Goal: Transaction & Acquisition: Purchase product/service

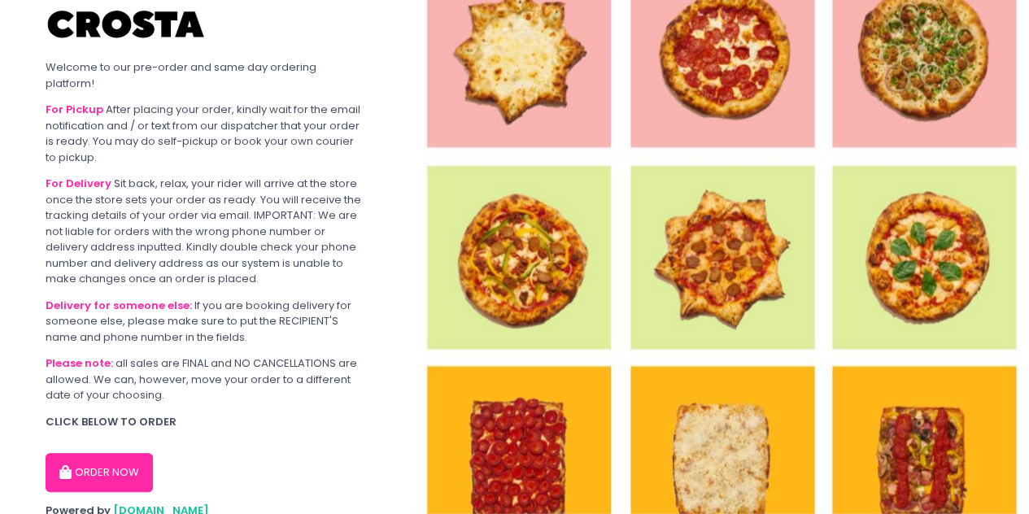
scroll to position [194, 0]
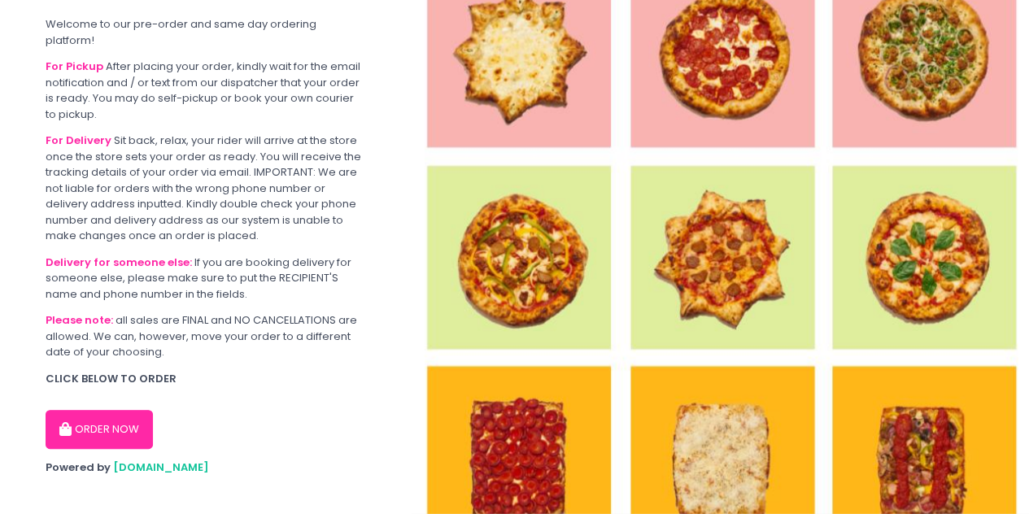
click at [132, 417] on button "ORDER NOW" at bounding box center [99, 429] width 107 height 39
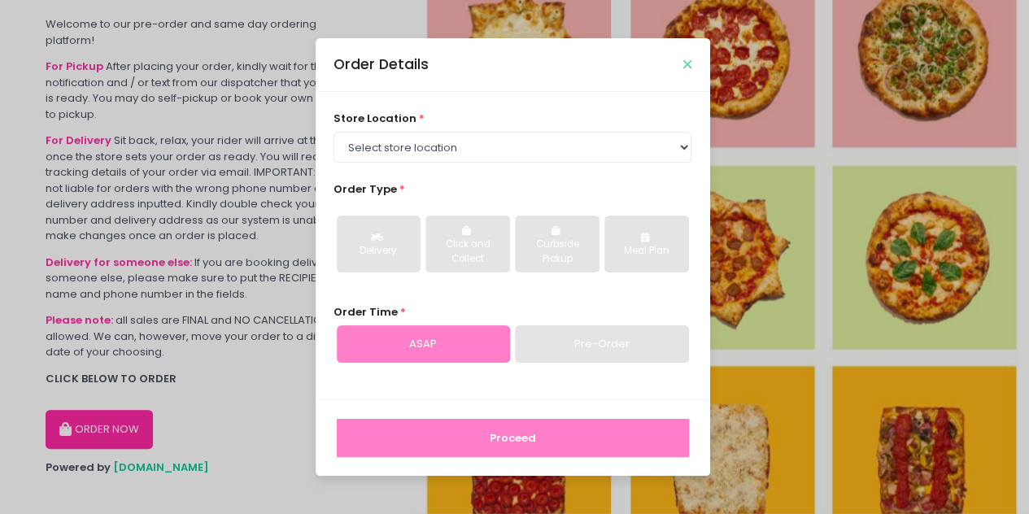
click at [682, 63] on div "Order Details" at bounding box center [513, 65] width 395 height 54
click at [688, 61] on icon "Close" at bounding box center [687, 65] width 8 height 12
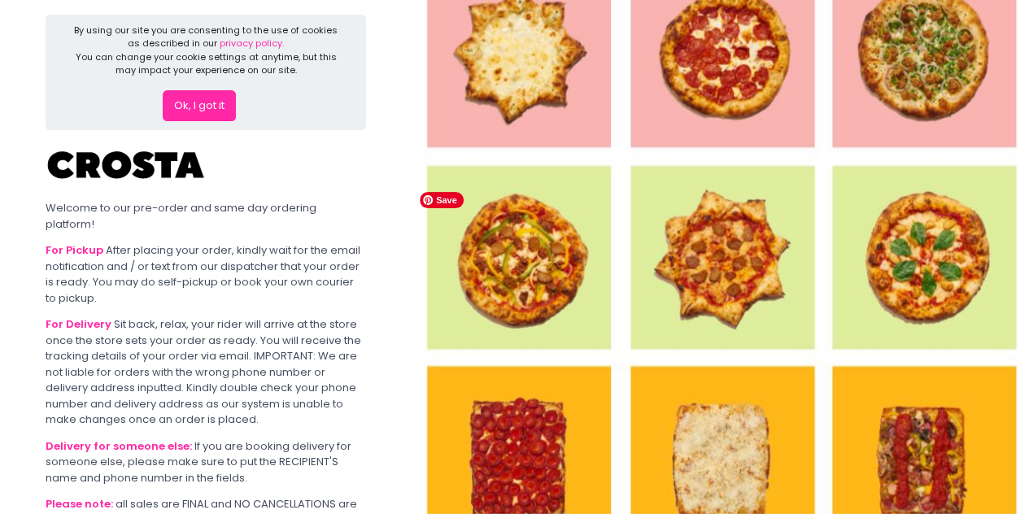
scroll to position [0, 0]
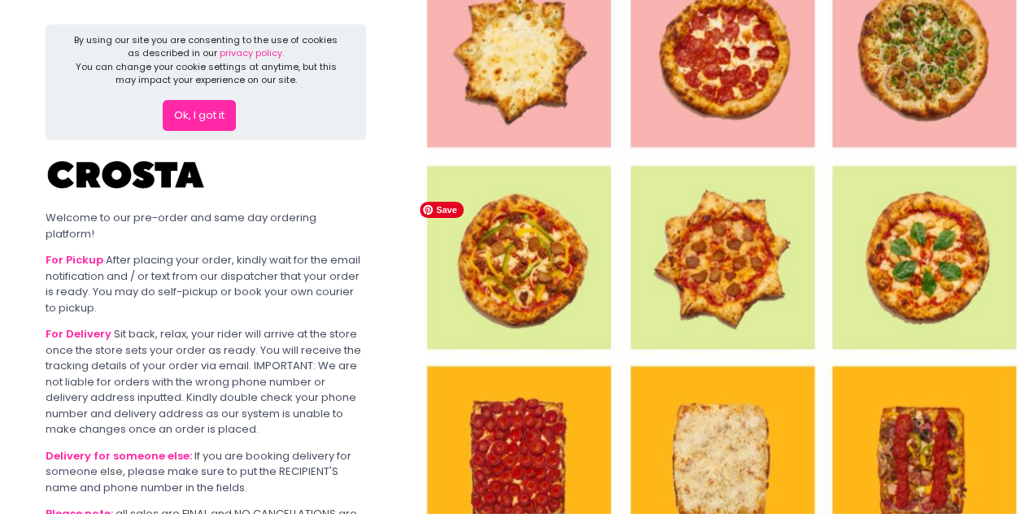
click at [467, 73] on img at bounding box center [720, 257] width 617 height 514
click at [507, 77] on img at bounding box center [720, 257] width 617 height 514
click at [721, 69] on img at bounding box center [720, 257] width 617 height 514
click at [919, 75] on img at bounding box center [720, 257] width 617 height 514
click at [876, 274] on img at bounding box center [720, 257] width 617 height 514
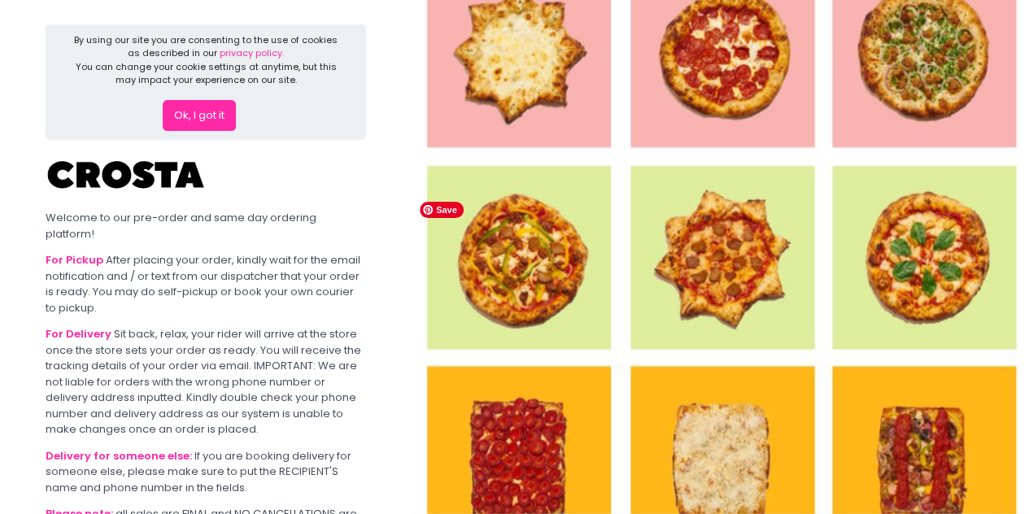
click at [667, 286] on img at bounding box center [720, 257] width 617 height 514
click at [529, 278] on img at bounding box center [720, 257] width 617 height 514
click at [513, 453] on img at bounding box center [720, 257] width 617 height 514
click at [747, 427] on img at bounding box center [720, 257] width 617 height 514
